Goal: Task Accomplishment & Management: Use online tool/utility

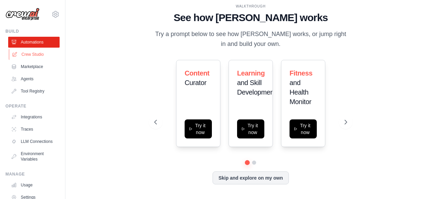
click at [21, 58] on link "Crew Studio" at bounding box center [34, 54] width 51 height 11
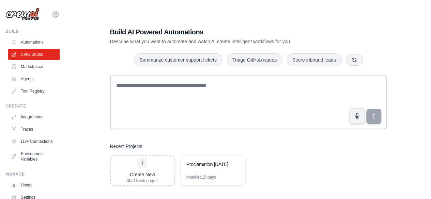
click at [88, 112] on div "Build AI Powered Automations Describe what you want to automate and watch AI cr…" at bounding box center [248, 106] width 344 height 199
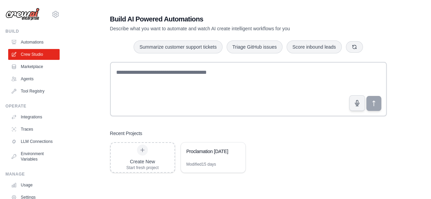
scroll to position [14, 0]
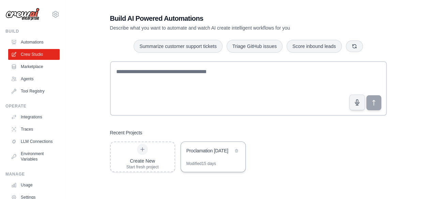
click at [216, 157] on div "Proclamation Aug 15" at bounding box center [213, 151] width 64 height 19
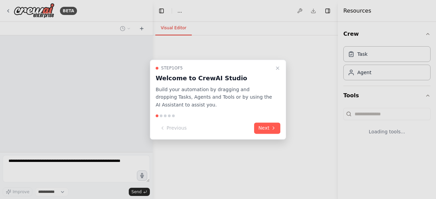
select select "****"
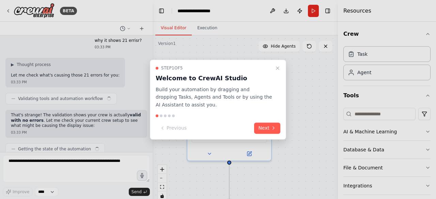
scroll to position [3982, 0]
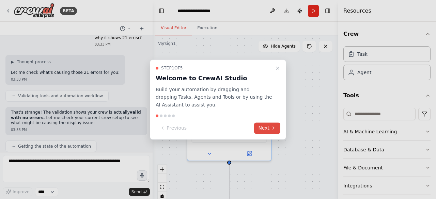
click at [263, 131] on button "Next" at bounding box center [267, 128] width 26 height 11
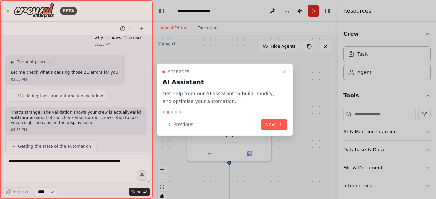
click at [278, 132] on div "Step 2 of 5 AI Assistant Get help from our AI assistant to build, modify, and o…" at bounding box center [225, 100] width 136 height 72
click at [279, 127] on icon at bounding box center [280, 124] width 5 height 5
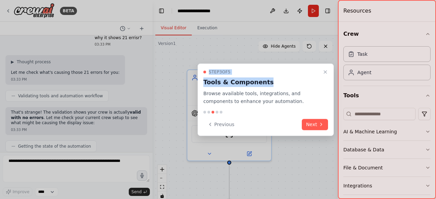
drag, startPoint x: 286, startPoint y: 77, endPoint x: 254, endPoint y: 49, distance: 42.5
click at [254, 49] on div "BETA Hello! I'm the CrewAI assistant. What kind of automation do you want to bu…" at bounding box center [218, 99] width 436 height 199
click at [312, 126] on button "Next" at bounding box center [315, 124] width 26 height 11
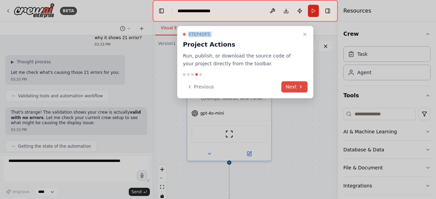
click at [300, 87] on icon at bounding box center [300, 86] width 5 height 5
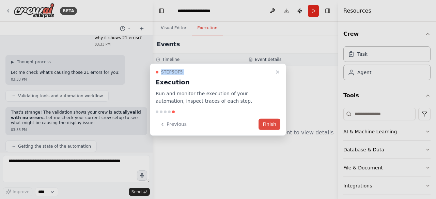
click at [274, 128] on button "Finish" at bounding box center [270, 124] width 22 height 11
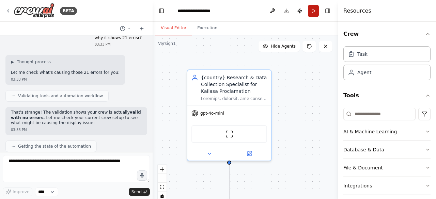
click at [314, 9] on button "Run" at bounding box center [313, 11] width 11 height 12
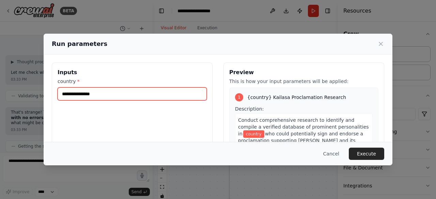
click at [174, 97] on input "country *" at bounding box center [132, 94] width 149 height 13
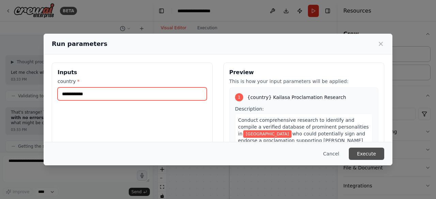
type input "**********"
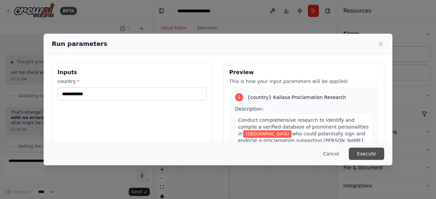
click at [361, 152] on button "Execute" at bounding box center [366, 154] width 35 height 12
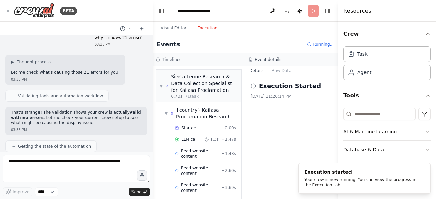
click at [210, 31] on button "Execution" at bounding box center [207, 28] width 31 height 14
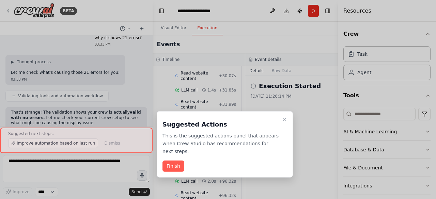
scroll to position [956, 0]
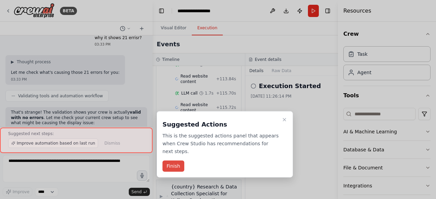
click at [175, 164] on button "Finish" at bounding box center [173, 166] width 22 height 11
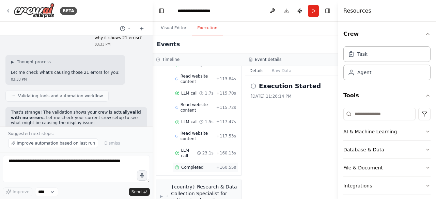
click at [191, 165] on span "Completed" at bounding box center [192, 167] width 22 height 5
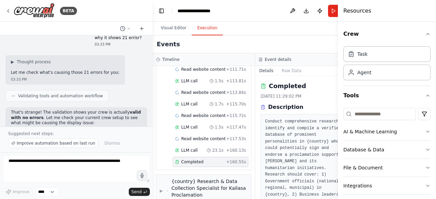
click at [261, 106] on icon at bounding box center [263, 107] width 5 height 5
click at [262, 107] on icon at bounding box center [263, 107] width 5 height 5
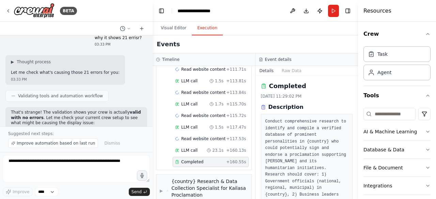
scroll to position [737, 0]
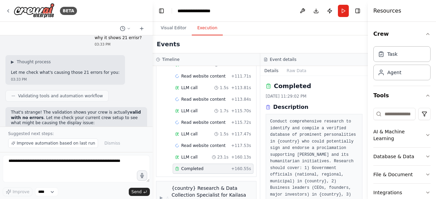
drag, startPoint x: 338, startPoint y: 116, endPoint x: 408, endPoint y: 105, distance: 71.3
click at [408, 105] on div "Resources Crew Task Agent Tools AI & Machine Learning Database & Data File & Do…" at bounding box center [402, 99] width 68 height 199
click at [367, 195] on button "Toggle Sidebar" at bounding box center [367, 99] width 5 height 199
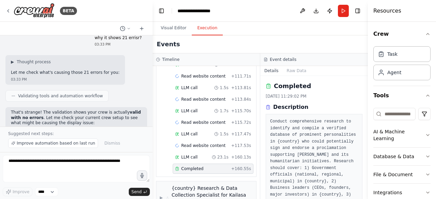
click at [367, 195] on button "Toggle Sidebar" at bounding box center [367, 99] width 5 height 199
click at [366, 197] on button "Toggle Sidebar" at bounding box center [367, 99] width 5 height 199
click at [365, 195] on button "Toggle Sidebar" at bounding box center [367, 99] width 5 height 199
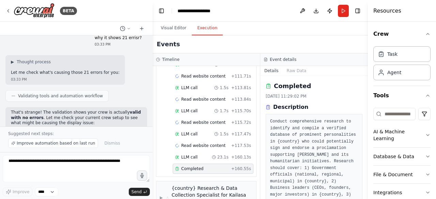
click at [365, 195] on button "Toggle Sidebar" at bounding box center [367, 99] width 5 height 199
drag, startPoint x: 365, startPoint y: 195, endPoint x: 334, endPoint y: 174, distance: 38.0
click at [334, 174] on div "BETA Hello! I'm the CrewAI assistant. What kind of automation do you want to bu…" at bounding box center [218, 99] width 436 height 199
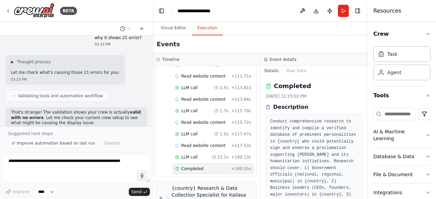
click at [266, 88] on icon at bounding box center [268, 85] width 5 height 5
click at [267, 83] on icon at bounding box center [268, 85] width 5 height 5
click at [270, 86] on icon at bounding box center [269, 86] width 4 height 4
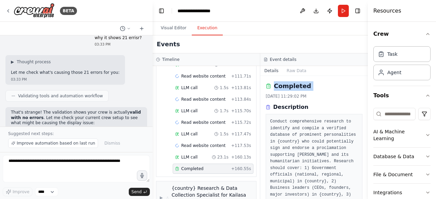
click at [270, 86] on icon at bounding box center [269, 86] width 4 height 4
click at [267, 88] on icon at bounding box center [269, 86] width 4 height 4
click at [272, 82] on div "Completed" at bounding box center [314, 86] width 97 height 10
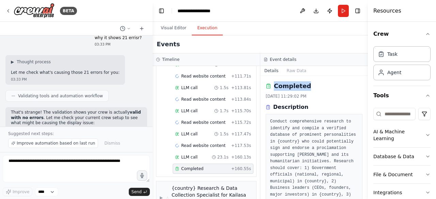
click at [272, 82] on div "Completed" at bounding box center [314, 86] width 97 height 10
click at [304, 91] on div "Completed 8/30/2025, 11:29:02 PM Description Conduct comprehensive research to …" at bounding box center [314, 198] width 97 height 234
click at [268, 86] on icon at bounding box center [268, 85] width 5 height 5
drag, startPoint x: 365, startPoint y: 84, endPoint x: 369, endPoint y: 90, distance: 6.0
click at [369, 90] on div "Resources Crew Task Agent Tools AI & Machine Learning Database & Data File & Do…" at bounding box center [402, 99] width 68 height 199
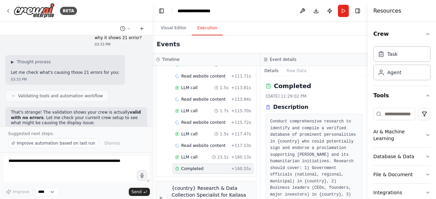
drag, startPoint x: 366, startPoint y: 83, endPoint x: 368, endPoint y: 90, distance: 7.0
click at [368, 90] on div "Resources Crew Task Agent Tools AI & Machine Learning Database & Data File & Do…" at bounding box center [402, 99] width 68 height 199
click at [365, 103] on button "Toggle Sidebar" at bounding box center [367, 99] width 5 height 199
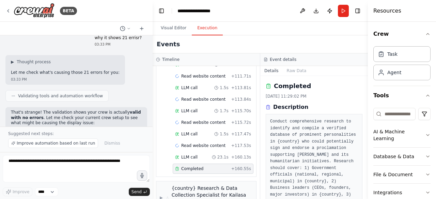
click at [365, 103] on button "Toggle Sidebar" at bounding box center [367, 99] width 5 height 199
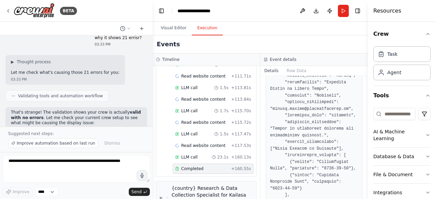
scroll to position [1083, 0]
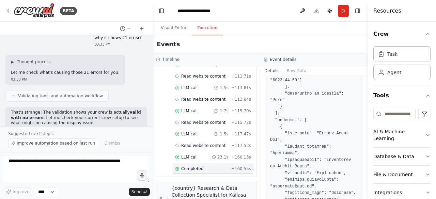
click at [365, 196] on button "Toggle Sidebar" at bounding box center [367, 99] width 5 height 199
click at [366, 195] on button "Toggle Sidebar" at bounding box center [367, 99] width 5 height 199
click at [366, 179] on button "Toggle Sidebar" at bounding box center [367, 99] width 5 height 199
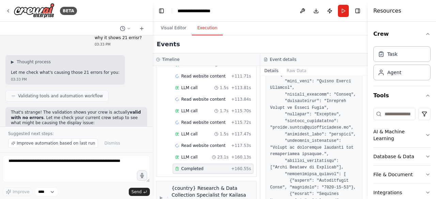
scroll to position [1865, 0]
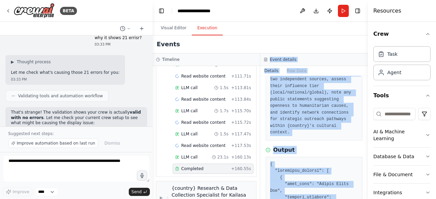
scroll to position [0, 0]
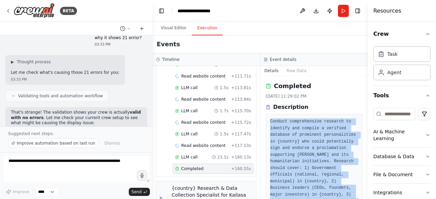
drag, startPoint x: 278, startPoint y: 182, endPoint x: 268, endPoint y: 119, distance: 63.1
click at [268, 119] on div "Completed 8/30/2025, 11:29:02 PM Description Conduct comprehensive research to …" at bounding box center [314, 137] width 108 height 123
copy div "Conduct comprehensive research to identify and compile a verified database of p…"
